Goal: Information Seeking & Learning: Learn about a topic

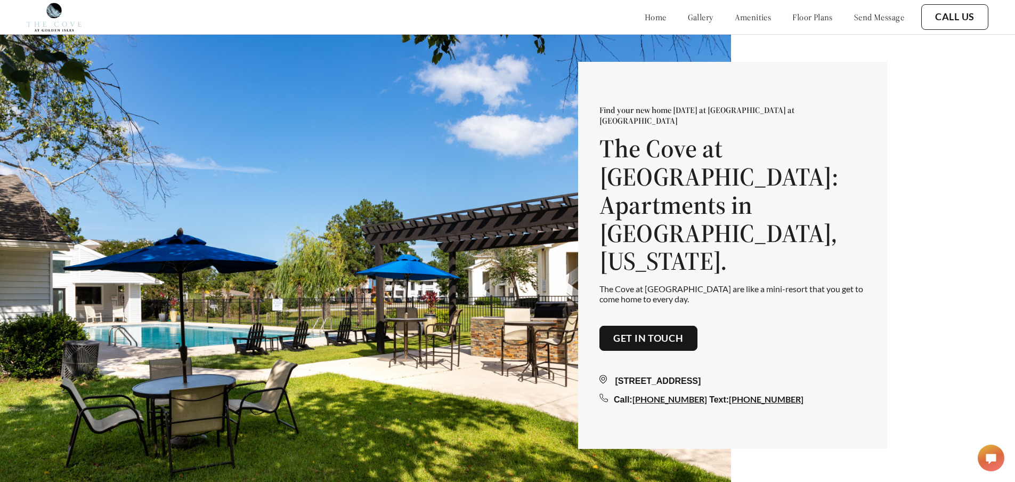
click at [792, 19] on link "floor plans" at bounding box center [812, 17] width 40 height 11
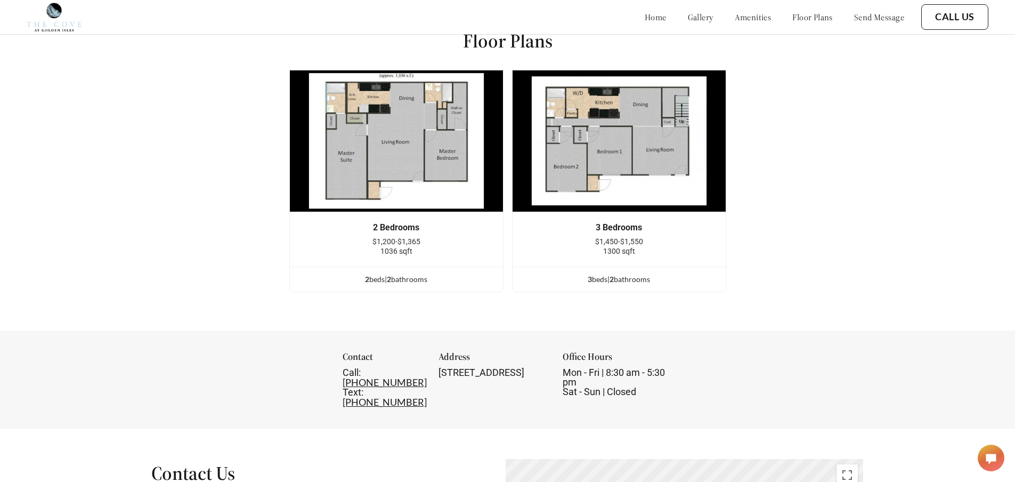
scroll to position [1385, 0]
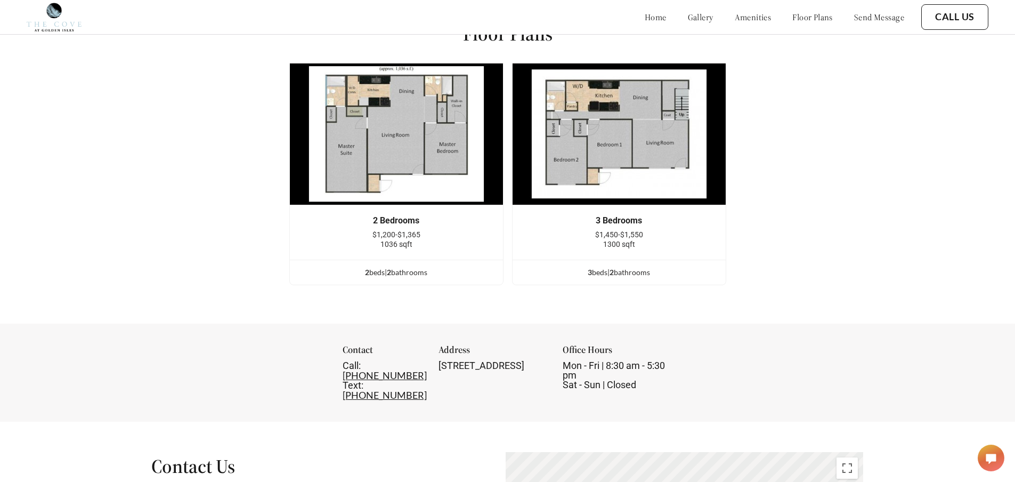
click at [411, 185] on img at bounding box center [396, 134] width 214 height 142
click at [403, 196] on img at bounding box center [396, 134] width 214 height 142
click at [401, 194] on img at bounding box center [396, 134] width 214 height 142
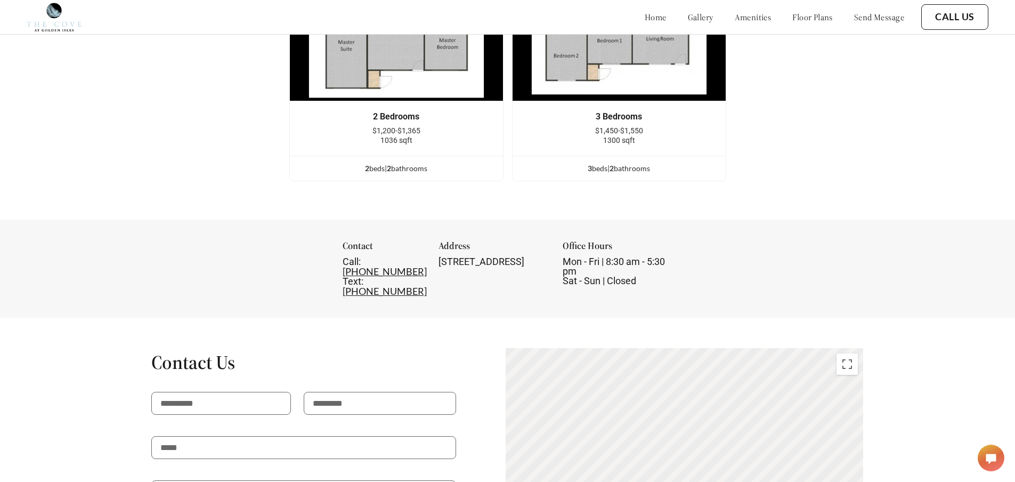
scroll to position [1491, 0]
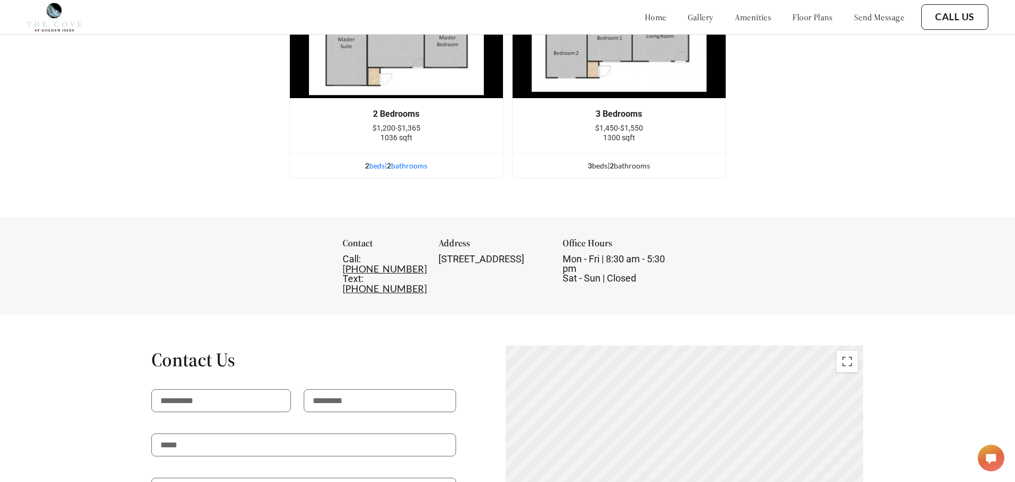
click at [391, 170] on span "2" at bounding box center [389, 165] width 4 height 9
click at [407, 172] on div "2 bed s | 2 bathroom s" at bounding box center [396, 166] width 213 height 12
click at [430, 169] on div "2 bed s | 2 bathroom s" at bounding box center [396, 166] width 213 height 12
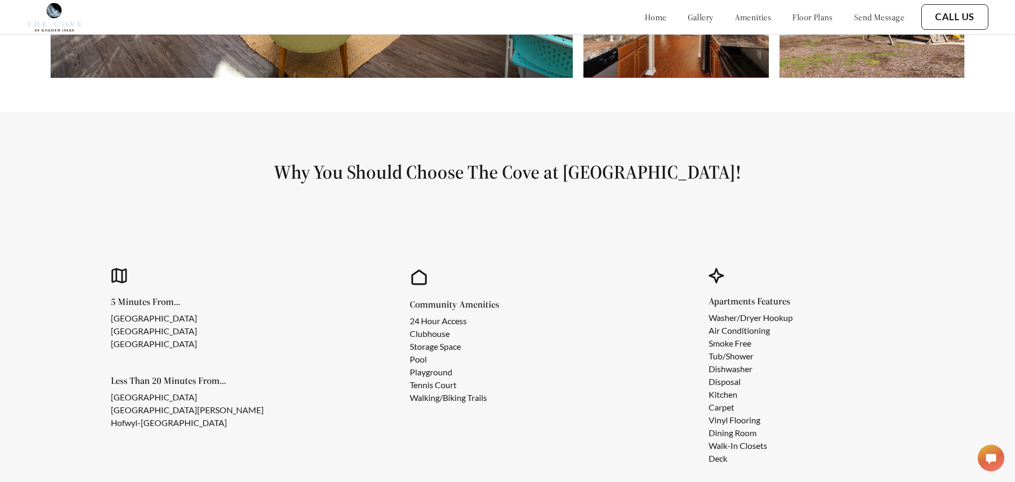
scroll to position [0, 0]
